Goal: Task Accomplishment & Management: Manage account settings

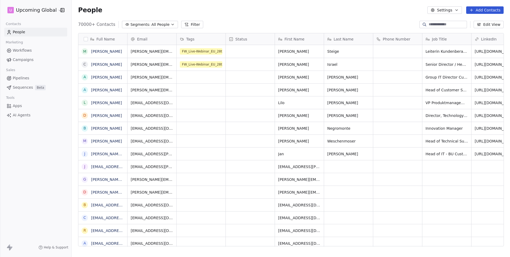
scroll to position [0, 0]
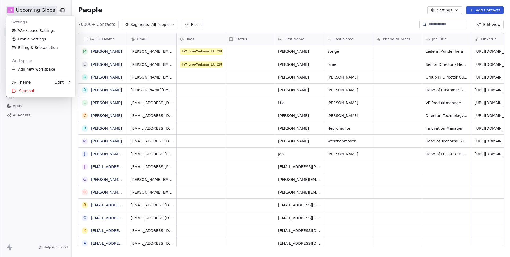
click at [43, 10] on html "U Upcoming Global Contacts People Marketing Workflows Campaigns Sales Pipelines…" at bounding box center [255, 128] width 510 height 257
click at [36, 34] on link "Workspace Settings" at bounding box center [41, 30] width 65 height 9
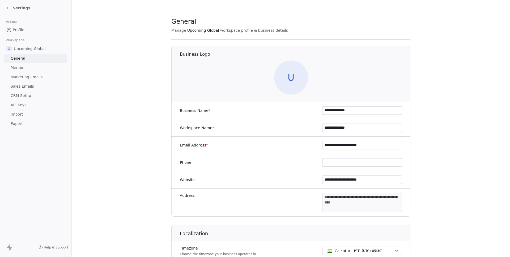
click at [20, 78] on span "Marketing Emails" at bounding box center [27, 77] width 32 height 6
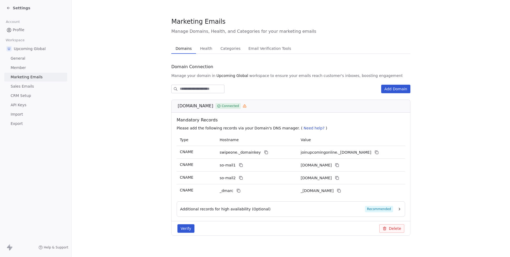
click at [196, 47] on button "Health Health" at bounding box center [206, 48] width 20 height 11
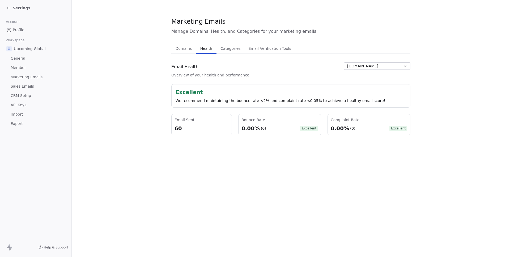
click at [185, 49] on span "Domains" at bounding box center [184, 48] width 21 height 7
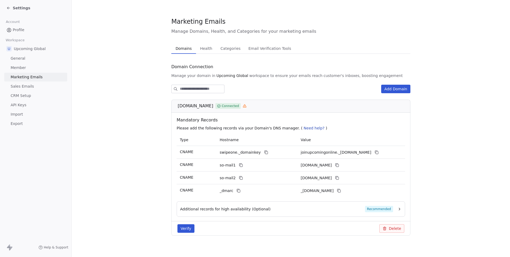
click at [209, 50] on span "Health" at bounding box center [206, 48] width 16 height 7
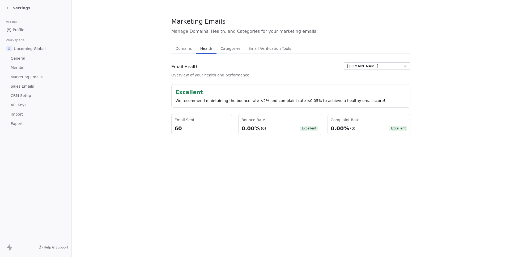
click at [18, 10] on span "Settings" at bounding box center [22, 7] width 18 height 5
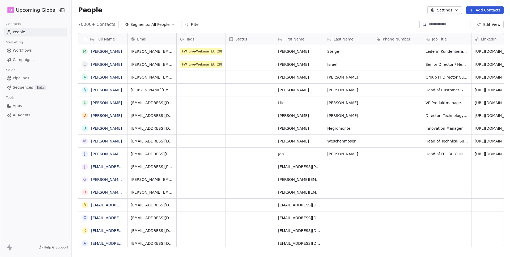
scroll to position [0, 0]
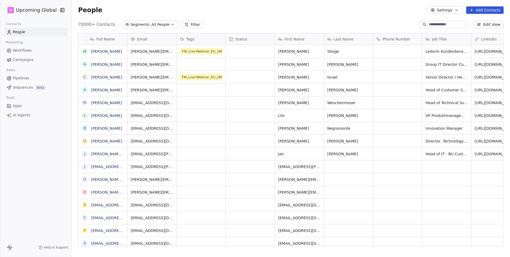
click at [17, 57] on span "Campaigns" at bounding box center [23, 60] width 21 height 6
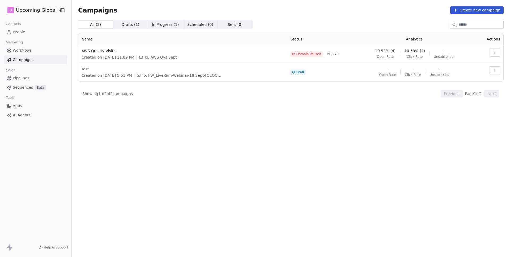
click at [312, 55] on span "Domain Paused" at bounding box center [308, 54] width 25 height 4
